Goal: Book appointment/travel/reservation

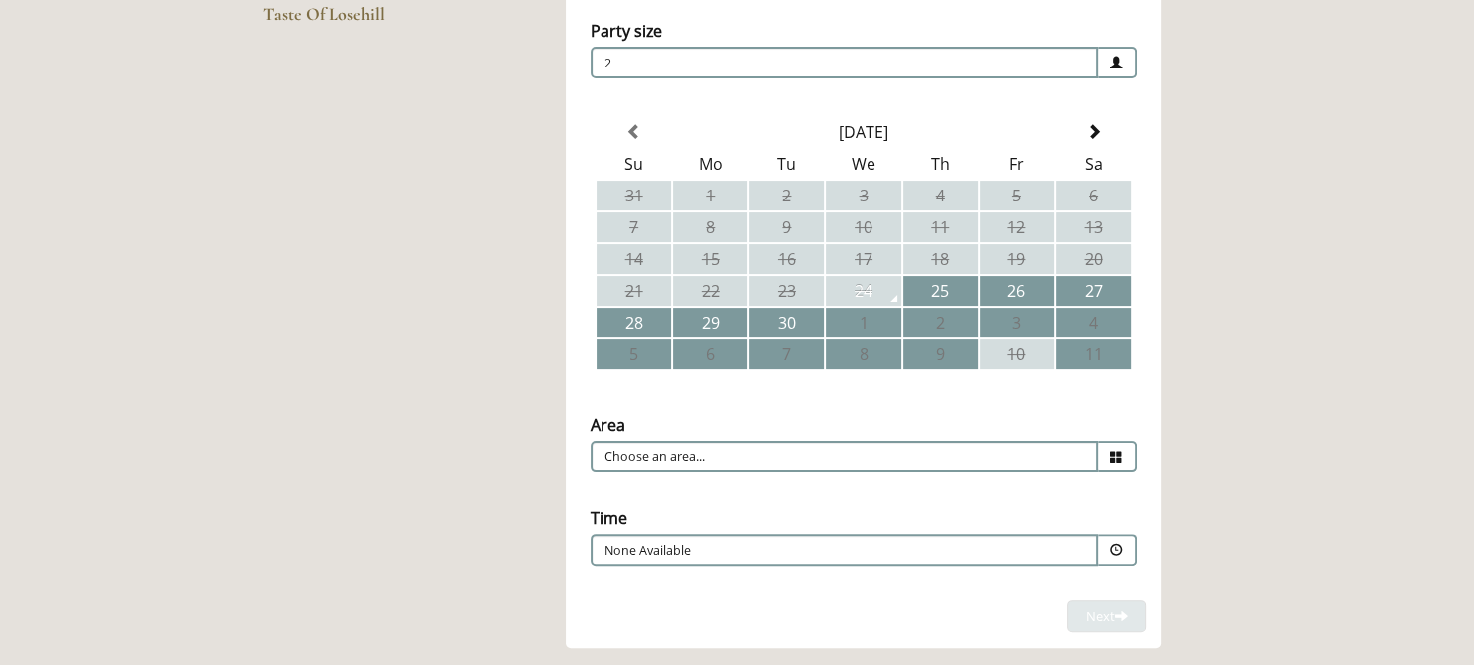
scroll to position [418, 0]
click at [699, 440] on input "Choose an area..." at bounding box center [844, 454] width 507 height 32
click at [1118, 452] on icon at bounding box center [1116, 454] width 13 height 13
click at [1119, 448] on icon at bounding box center [1116, 454] width 13 height 13
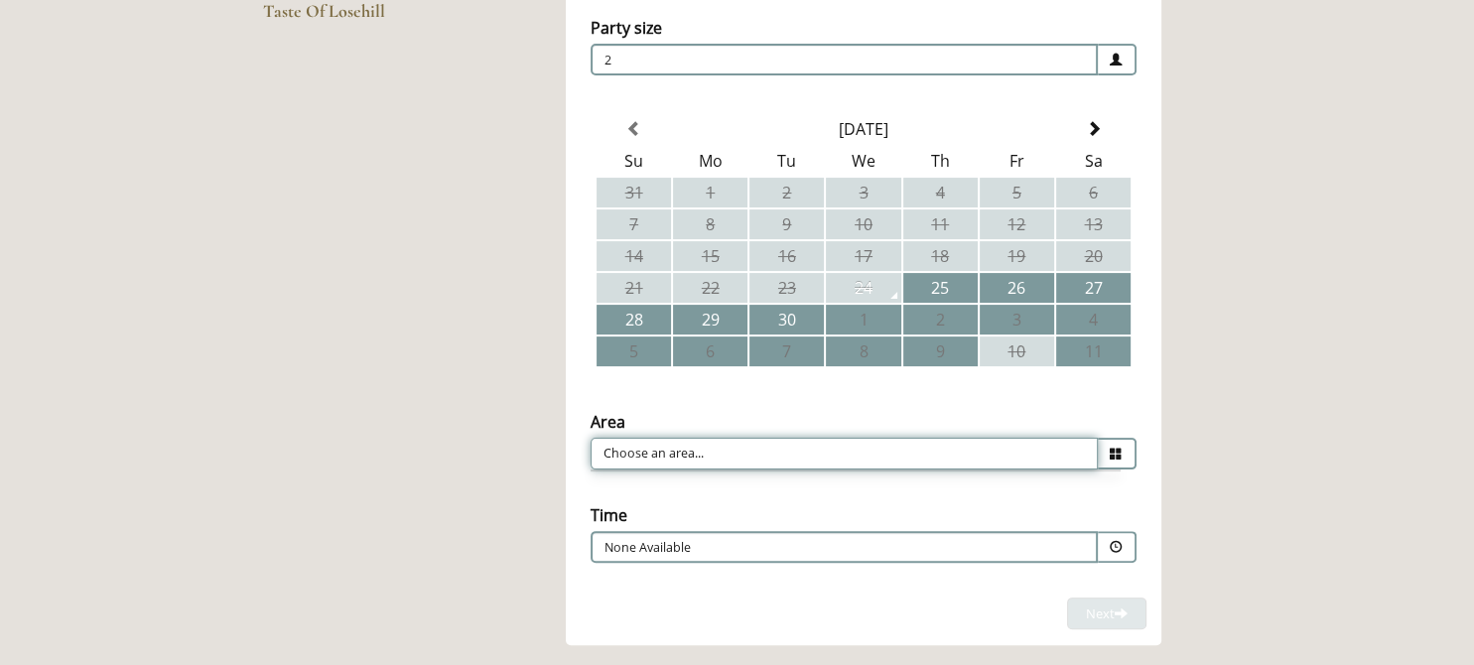
click at [762, 442] on input "Choose an area..." at bounding box center [844, 454] width 507 height 32
click at [662, 440] on input "Choose an area..." at bounding box center [844, 454] width 507 height 32
click at [613, 439] on input "Choose an area..." at bounding box center [844, 454] width 507 height 32
click at [640, 313] on td "28" at bounding box center [633, 320] width 74 height 30
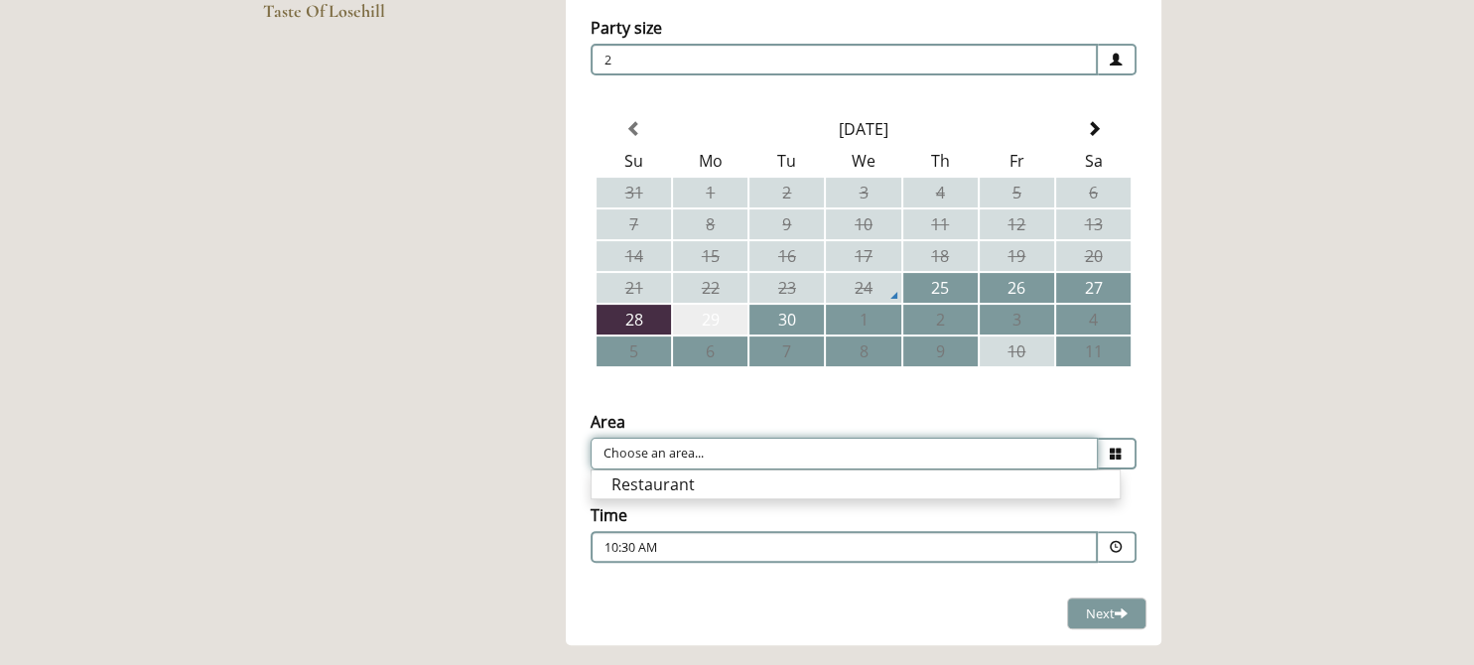
click at [714, 318] on td "29" at bounding box center [710, 320] width 74 height 30
click at [630, 312] on td "28" at bounding box center [633, 320] width 74 height 30
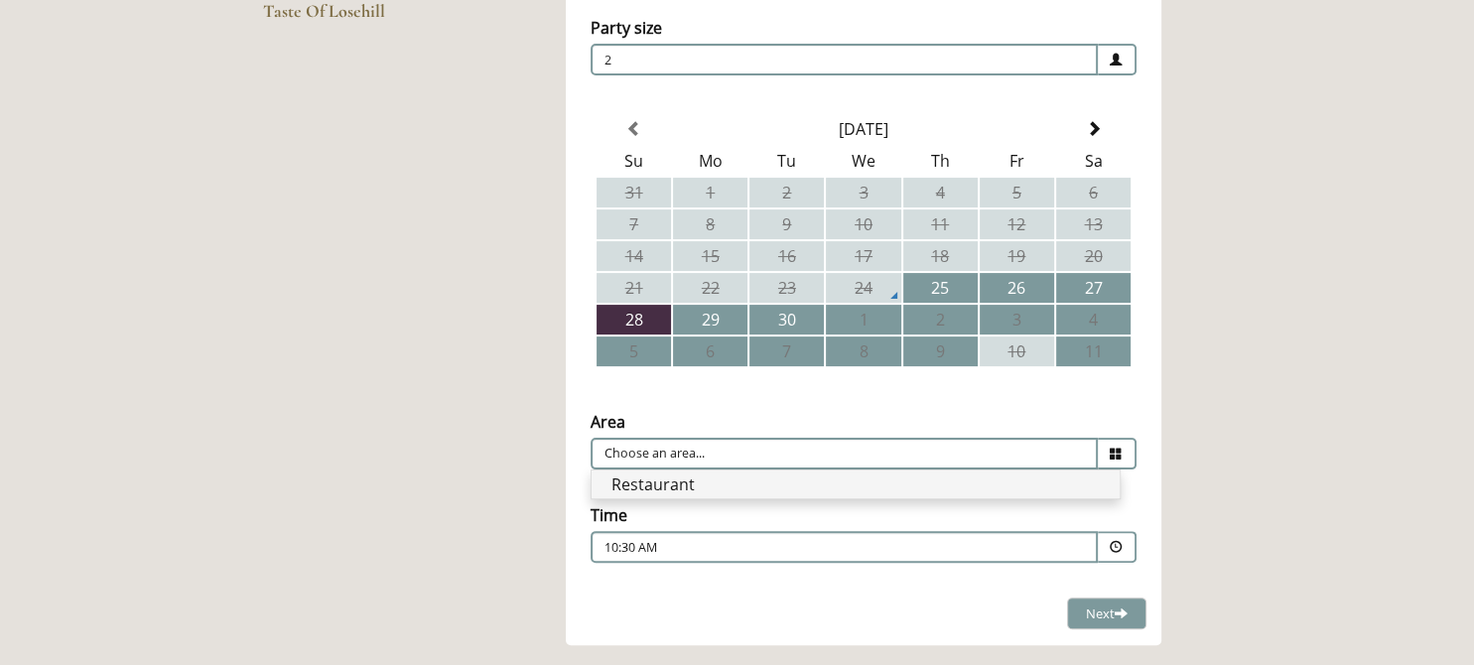
click at [674, 477] on li "Restaurant" at bounding box center [856, 484] width 528 height 28
type input "Restaurant"
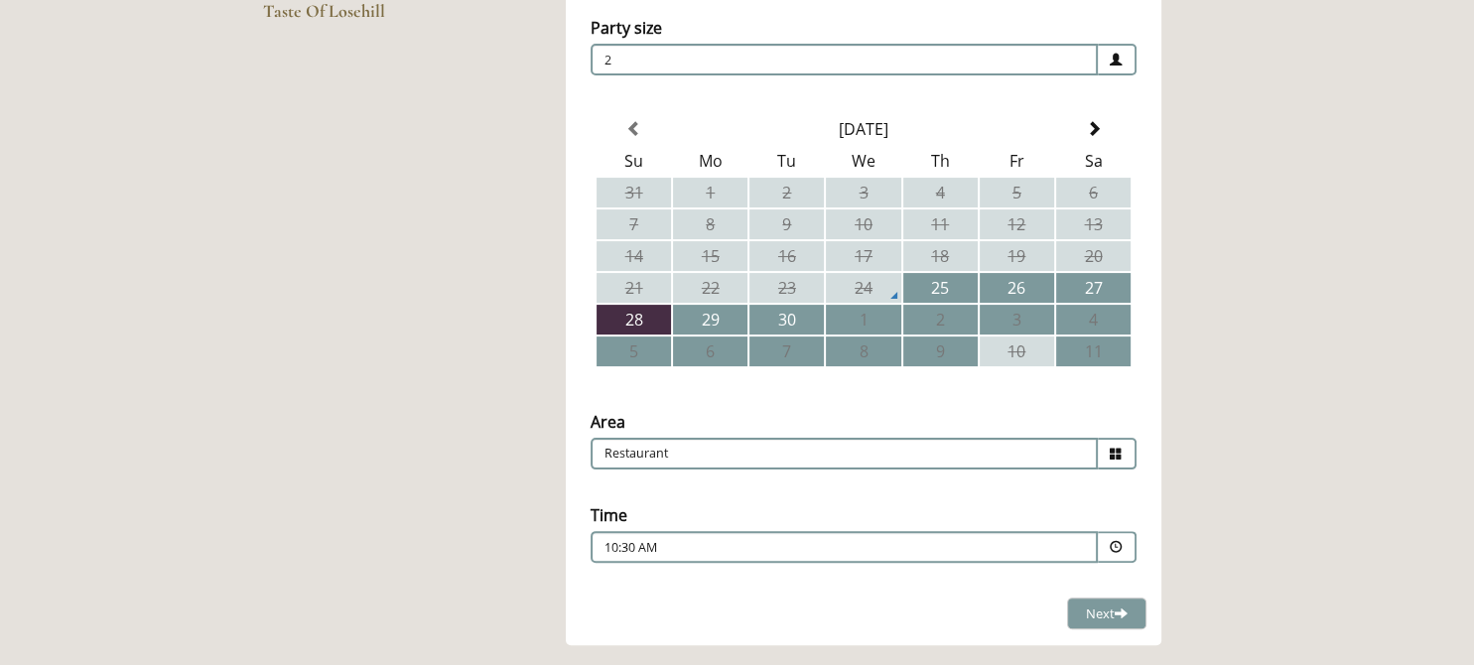
click at [1117, 541] on span at bounding box center [1116, 547] width 13 height 13
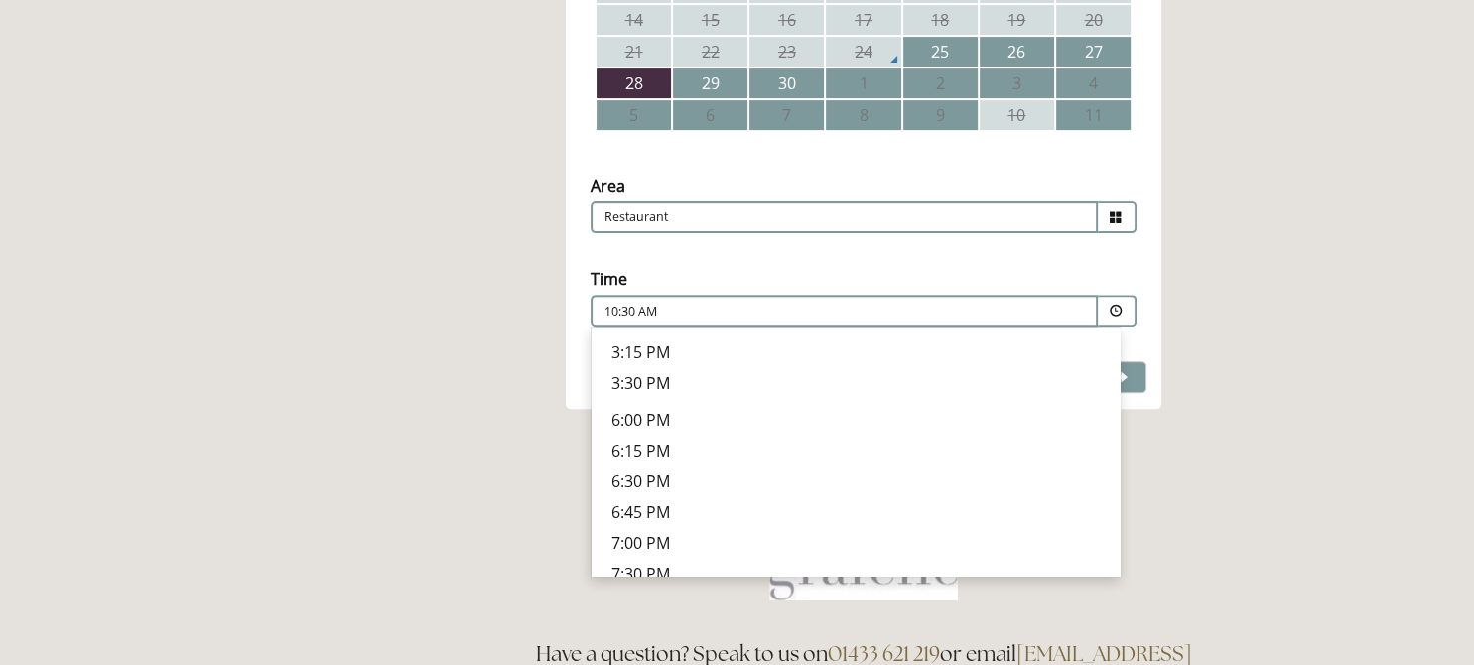
scroll to position [556, 0]
